Goal: Task Accomplishment & Management: Use online tool/utility

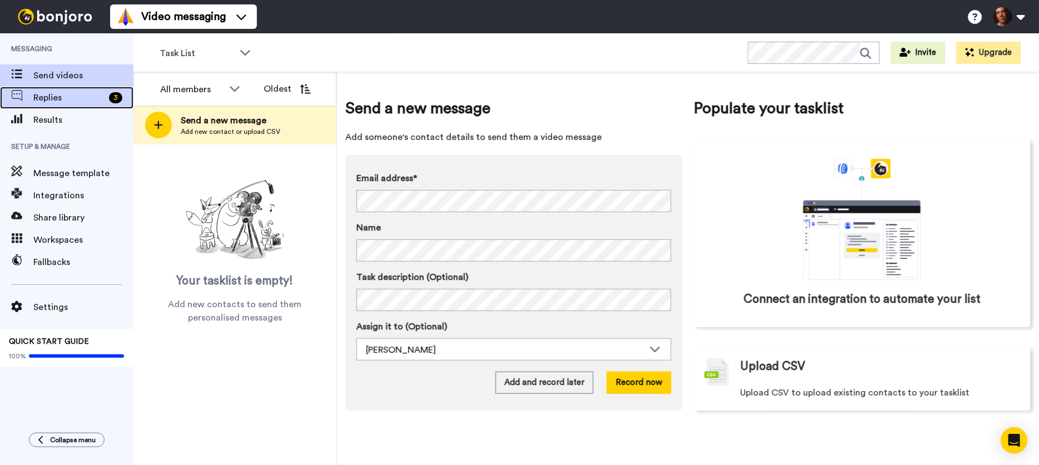
click at [74, 101] on span "Replies" at bounding box center [68, 97] width 71 height 13
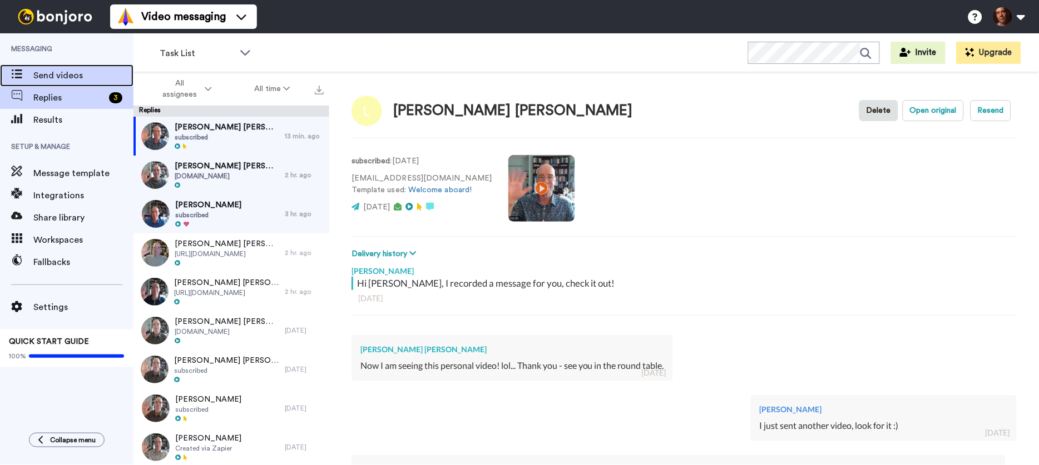
click at [80, 76] on span "Send videos" at bounding box center [83, 75] width 100 height 13
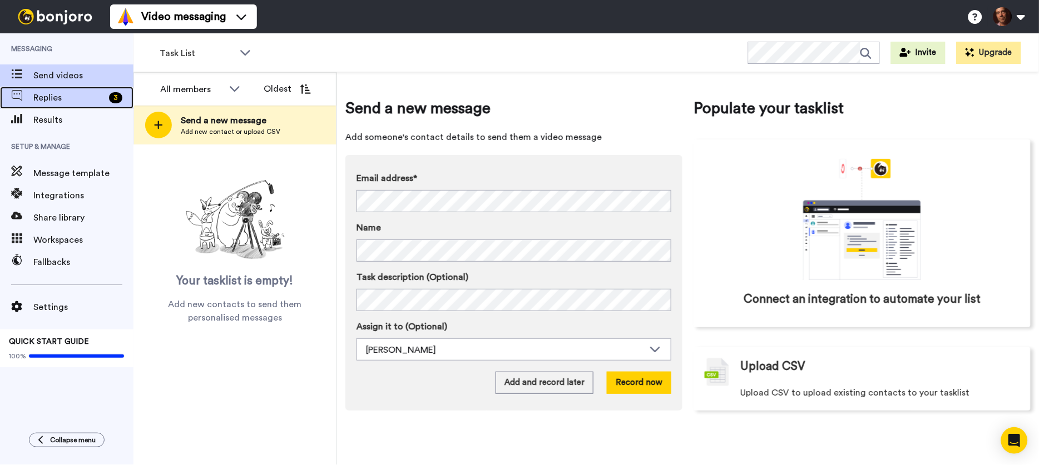
click at [80, 98] on span "Replies" at bounding box center [68, 97] width 71 height 13
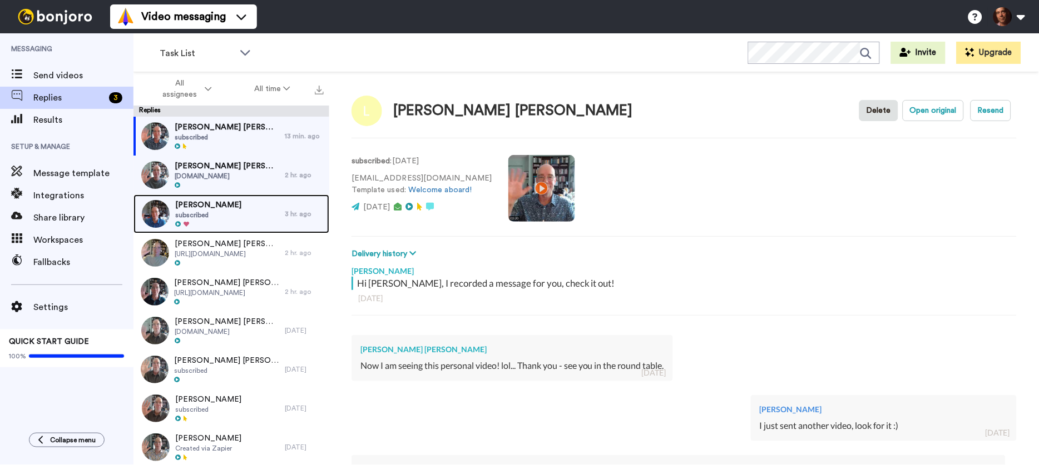
click at [225, 223] on div at bounding box center [208, 225] width 66 height 8
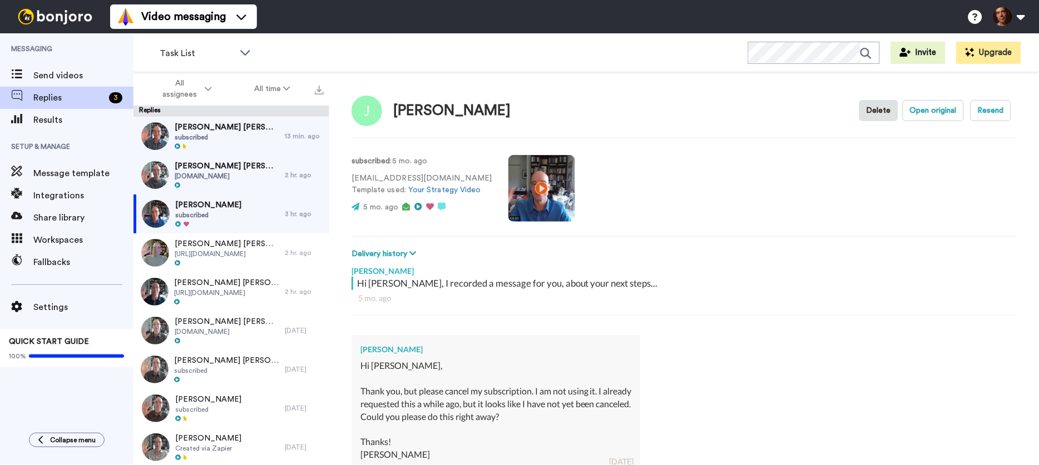
scroll to position [392, 0]
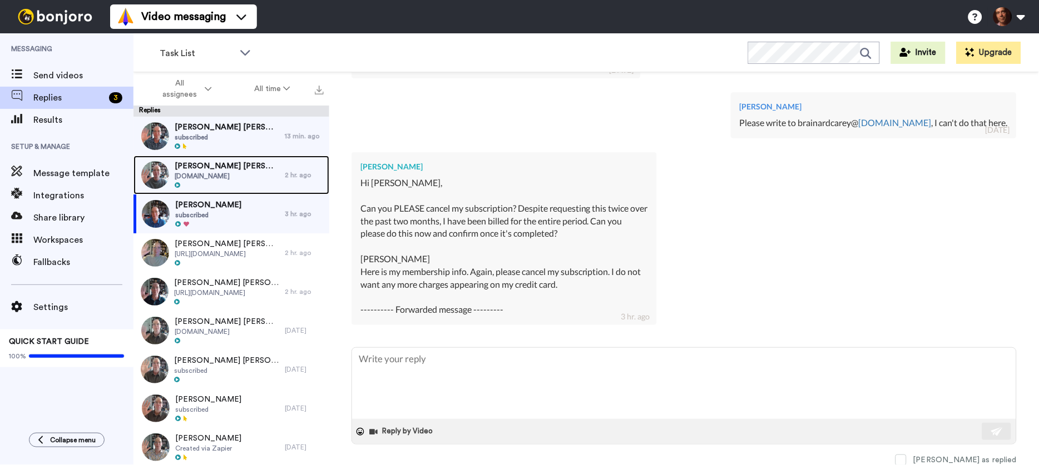
click at [245, 163] on span "[PERSON_NAME] [PERSON_NAME]" at bounding box center [227, 166] width 105 height 11
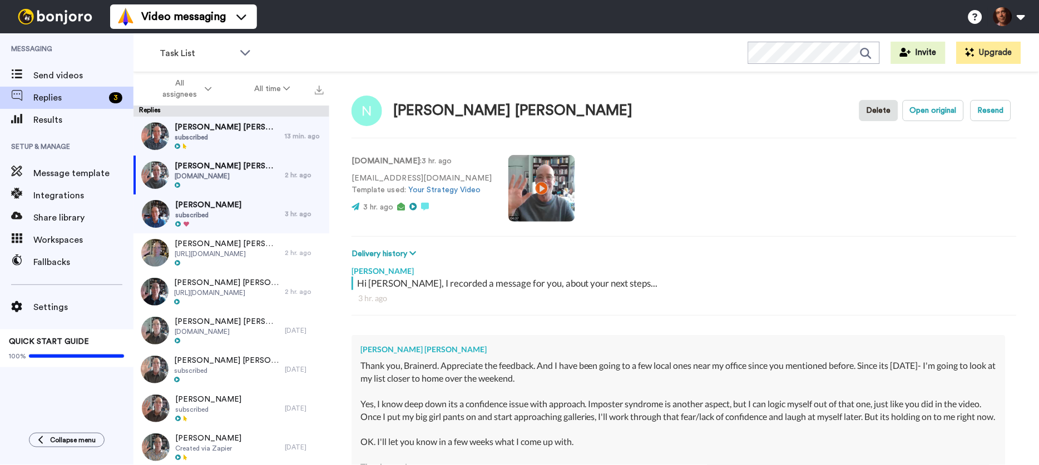
scroll to position [235, 0]
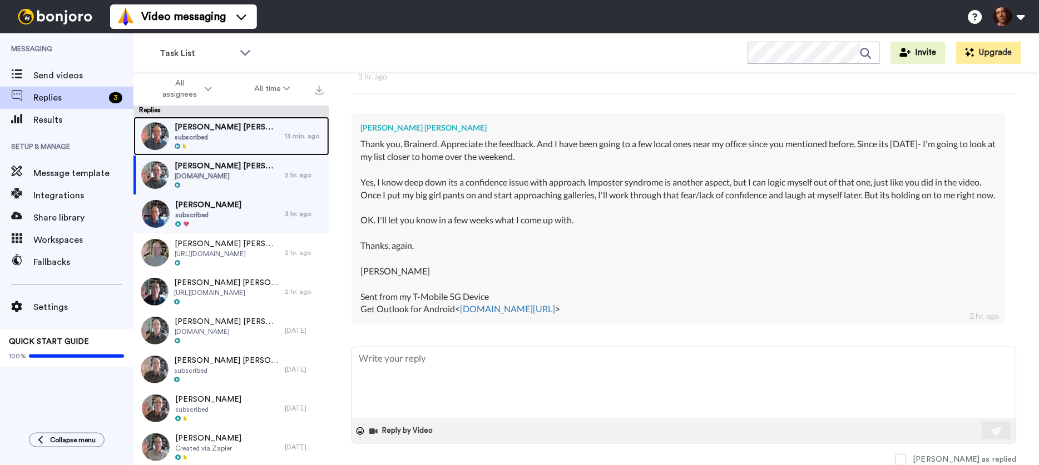
click at [251, 131] on span "Lisa Turner Lisa Turner" at bounding box center [227, 127] width 105 height 11
type textarea "x"
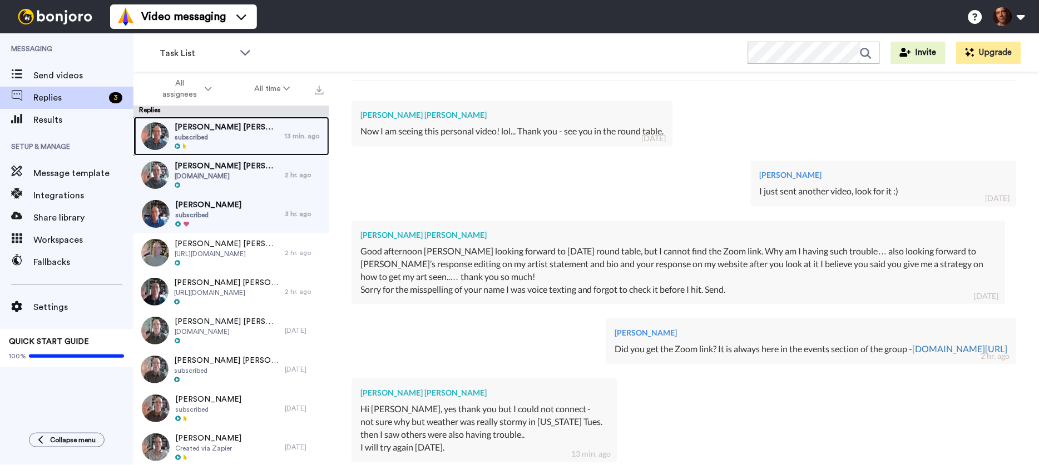
scroll to position [372, 0]
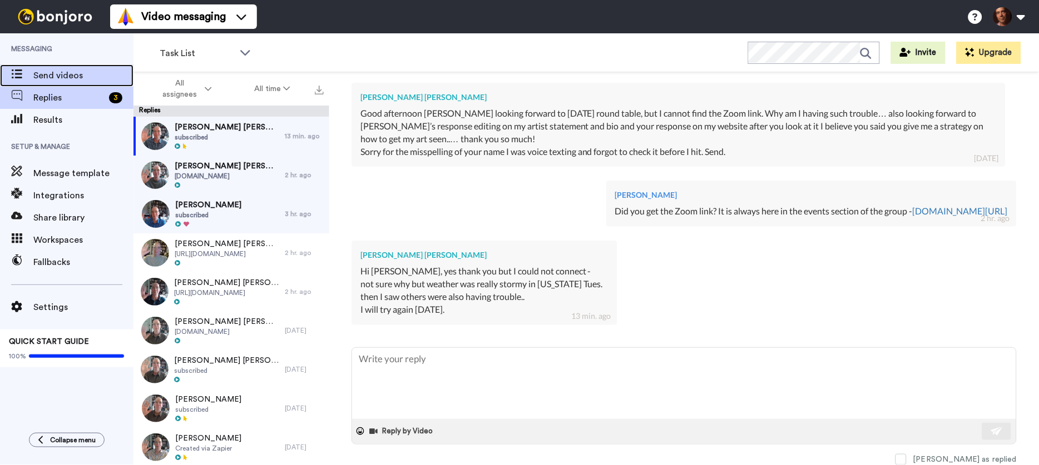
click at [66, 73] on span "Send videos" at bounding box center [83, 75] width 100 height 13
